Goal: Complete application form

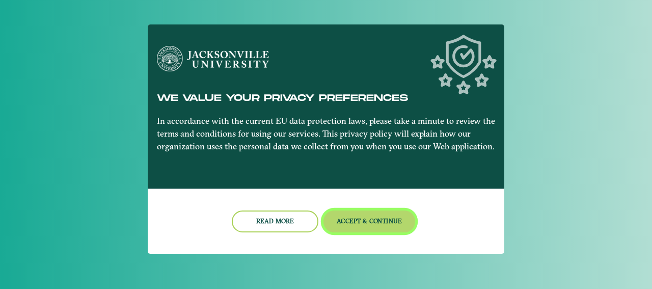
click at [347, 216] on button "Accept & Continue" at bounding box center [369, 221] width 92 height 22
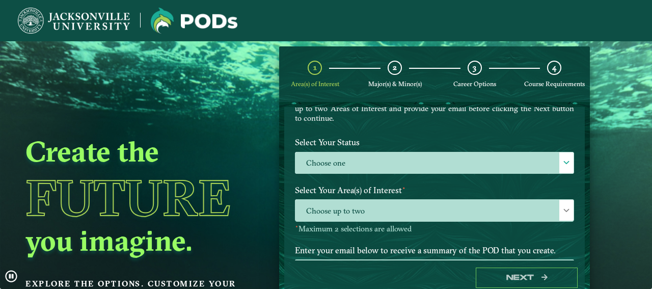
scroll to position [114, 0]
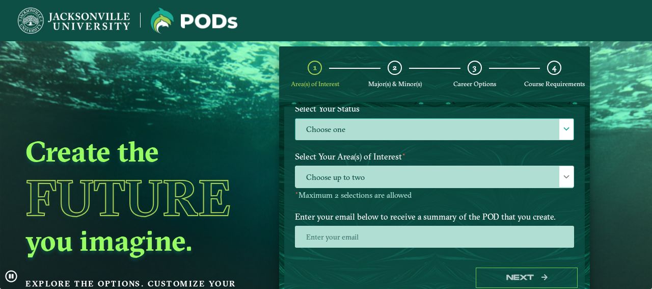
click at [399, 134] on label "Choose one" at bounding box center [434, 130] width 278 height 22
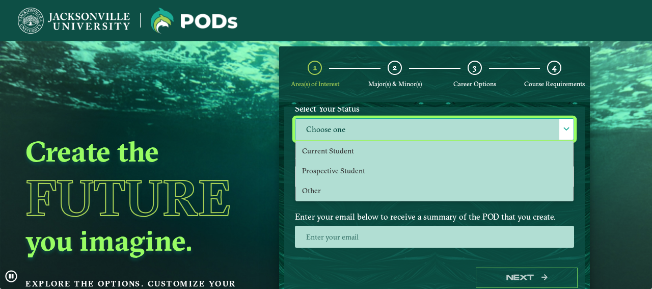
scroll to position [6, 47]
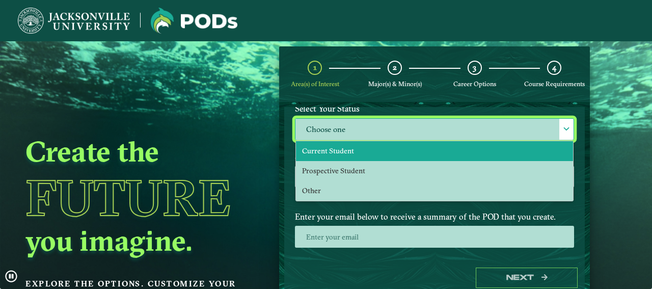
drag, startPoint x: 363, startPoint y: 144, endPoint x: 357, endPoint y: 155, distance: 12.3
click at [362, 145] on li "Current Student" at bounding box center [434, 151] width 277 height 20
select select "[object Object]"
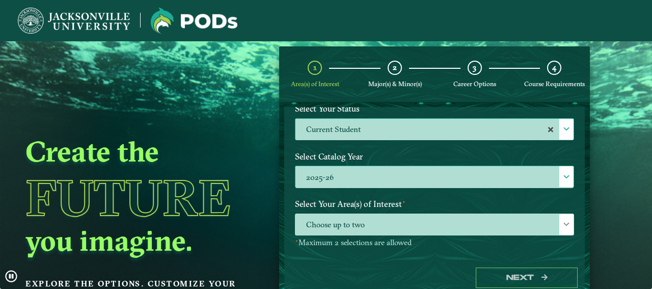
click at [347, 172] on label "2025-26" at bounding box center [434, 177] width 278 height 22
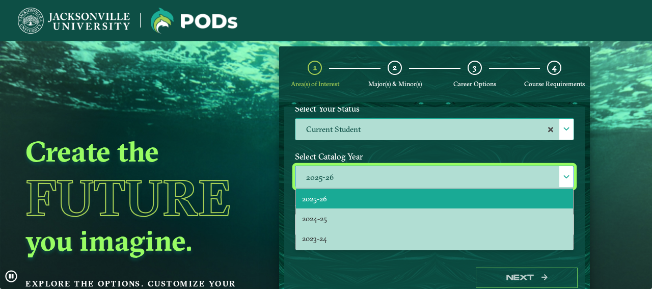
click at [279, 189] on div "Create the Future you imagine. Explore the options. Customize your path." at bounding box center [140, 185] width 280 height 289
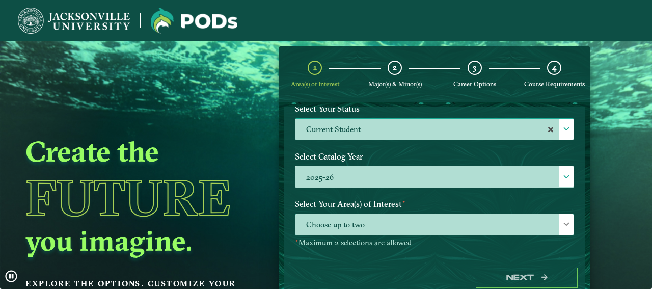
click at [340, 226] on span "Choose up to two" at bounding box center [434, 225] width 278 height 22
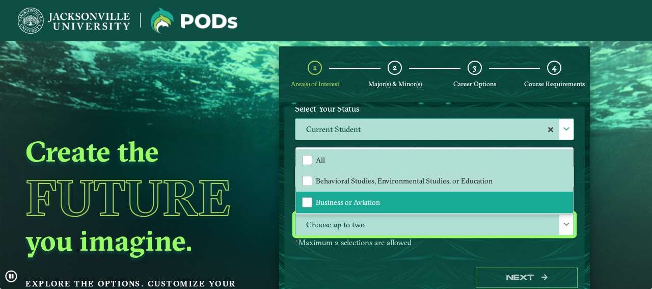
scroll to position [64, 0]
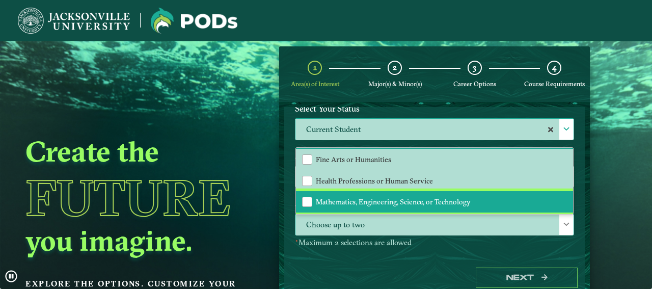
click at [345, 202] on span "Mathematics, Engineering, Science, or Technology" at bounding box center [393, 201] width 155 height 9
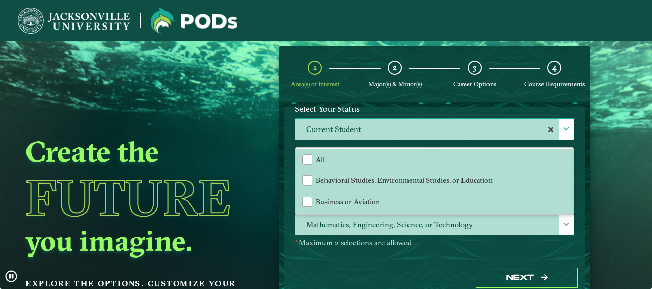
scroll to position [0, 0]
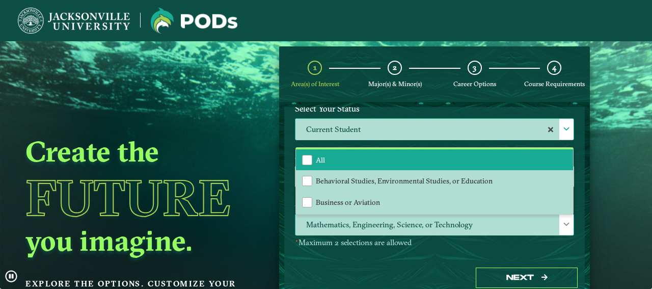
click at [342, 157] on li "All" at bounding box center [434, 159] width 277 height 21
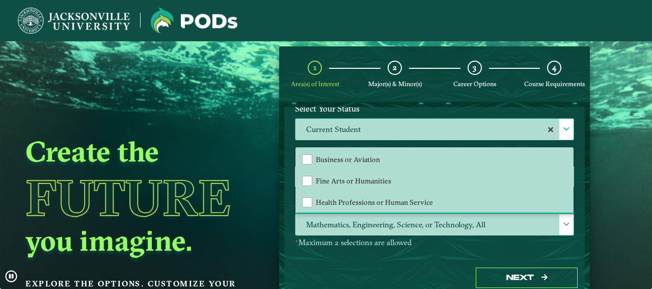
scroll to position [64, 0]
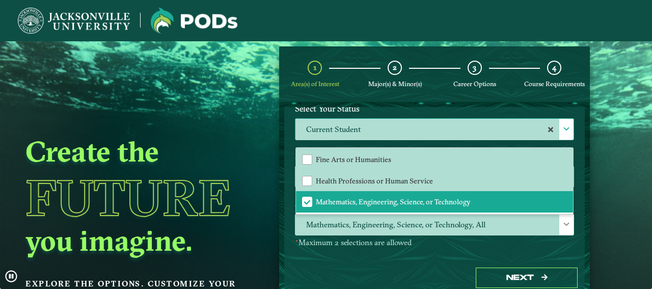
click at [371, 238] on p "⋆ Maximum 2 selections are allowed" at bounding box center [434, 243] width 279 height 10
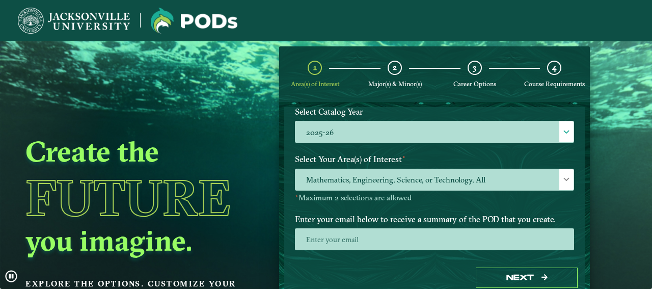
scroll to position [187, 0]
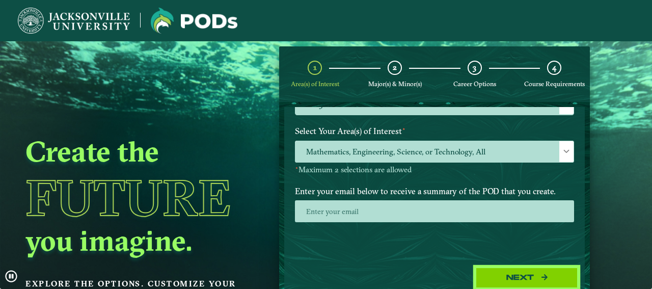
click at [506, 271] on button "Next" at bounding box center [527, 277] width 102 height 21
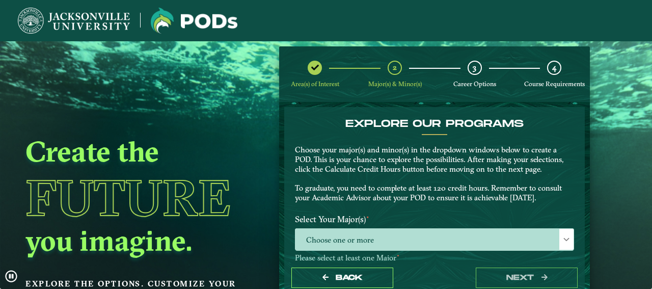
scroll to position [114, 0]
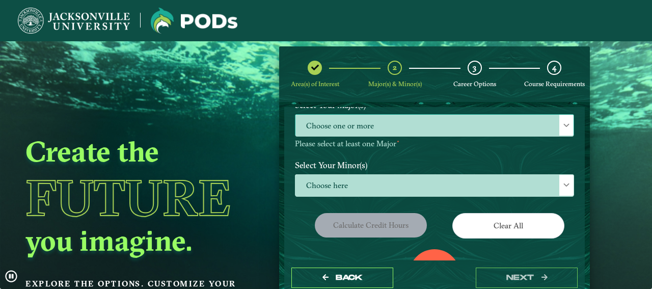
click at [378, 135] on span "Choose one or more" at bounding box center [434, 126] width 278 height 22
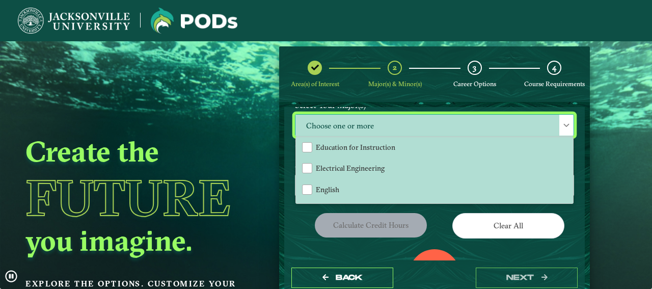
scroll to position [424, 0]
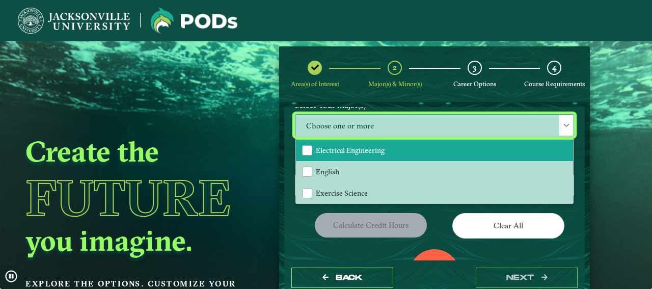
click at [370, 161] on li "Electrical Engineering" at bounding box center [434, 150] width 277 height 21
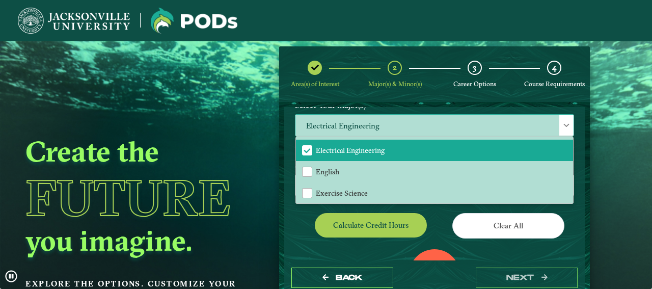
click at [557, 130] on div "Electrical Engineering Accounting Animation BFA Animation BS Art BA Art BFA Avi…" at bounding box center [434, 125] width 279 height 22
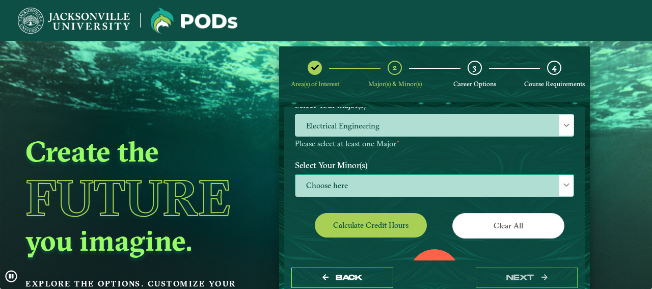
drag, startPoint x: 473, startPoint y: 186, endPoint x: 468, endPoint y: 185, distance: 5.2
click at [473, 186] on span "Choose here" at bounding box center [434, 186] width 278 height 22
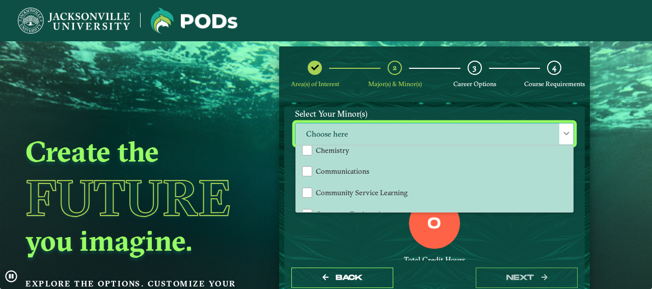
scroll to position [257, 0]
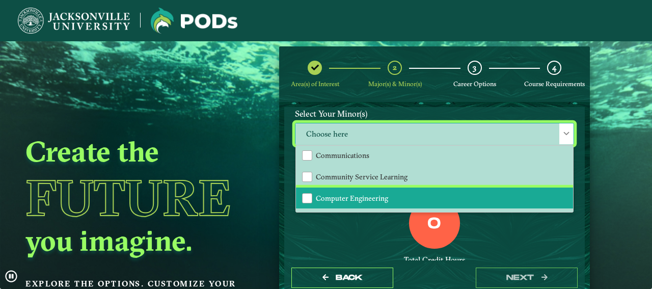
click at [393, 203] on li "Computer Engineering" at bounding box center [434, 197] width 277 height 21
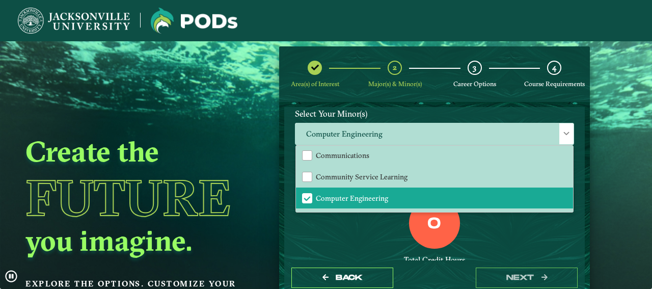
click at [518, 252] on div "0 Total Credit Hours" at bounding box center [434, 241] width 294 height 87
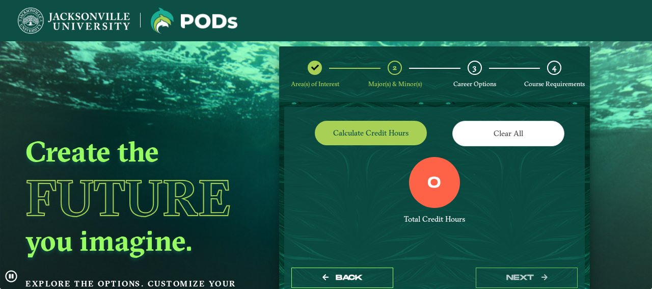
scroll to position [223, 0]
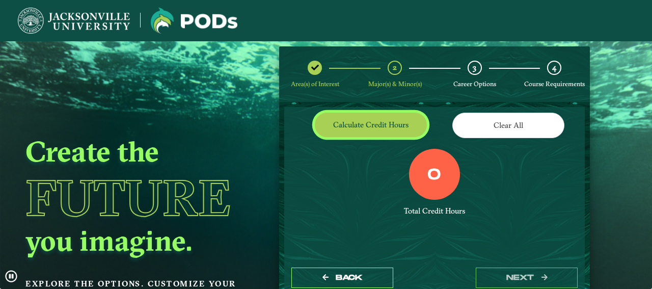
click at [381, 131] on button "Calculate credit hours" at bounding box center [371, 125] width 112 height 24
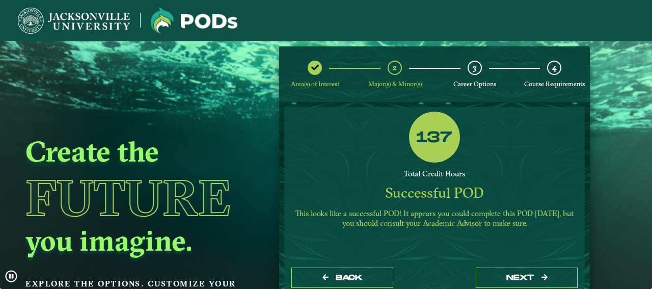
scroll to position [260, 0]
click at [501, 263] on div "Back next" at bounding box center [434, 277] width 300 height 35
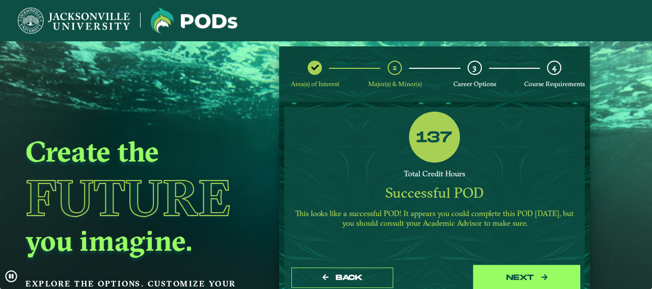
click at [503, 276] on button "next" at bounding box center [527, 277] width 102 height 21
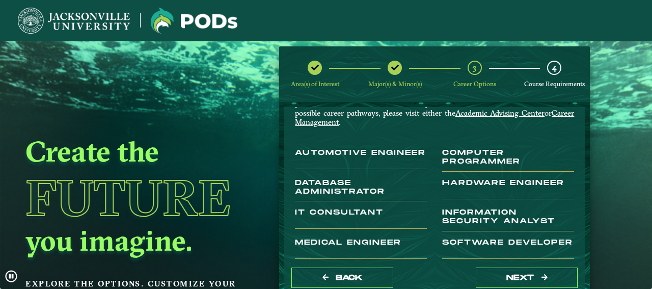
scroll to position [52, 0]
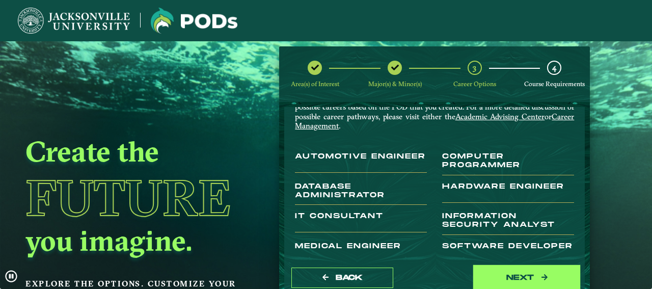
click at [525, 279] on button "next" at bounding box center [527, 277] width 102 height 21
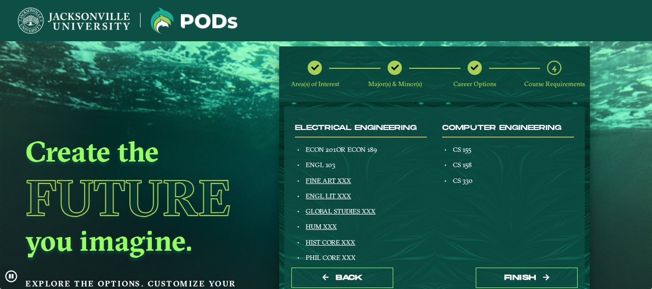
scroll to position [114, 0]
